Goal: Transaction & Acquisition: Download file/media

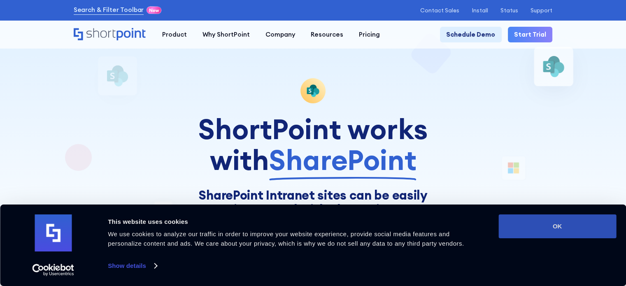
click at [553, 230] on button "OK" at bounding box center [557, 226] width 118 height 24
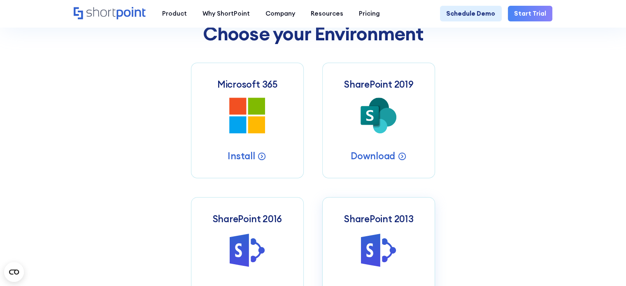
scroll to position [329, 0]
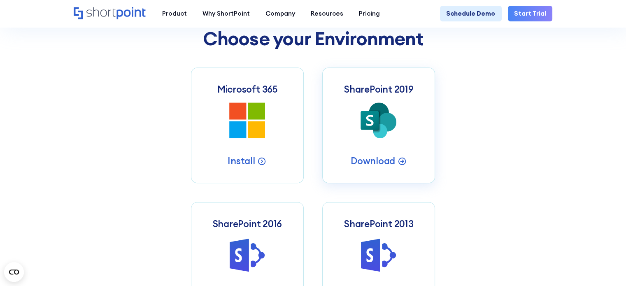
click at [379, 126] on icon at bounding box center [370, 120] width 19 height 19
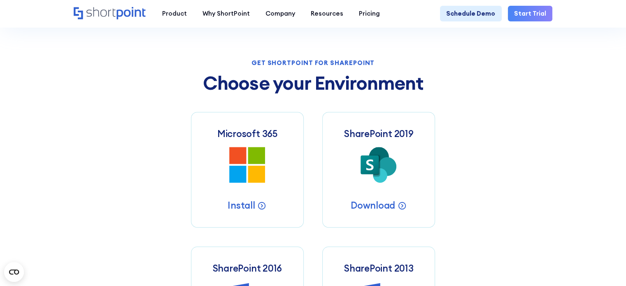
scroll to position [288, 0]
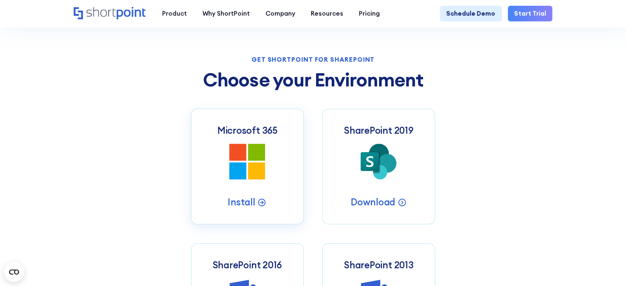
click at [239, 165] on icon "Microsoft 365 SharePoint Intranets" at bounding box center [247, 162] width 36 height 36
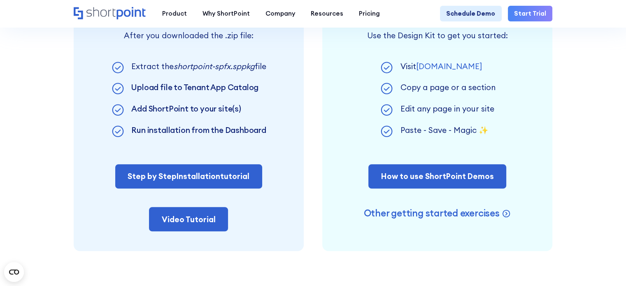
scroll to position [494, 0]
